Goal: Task Accomplishment & Management: Manage account settings

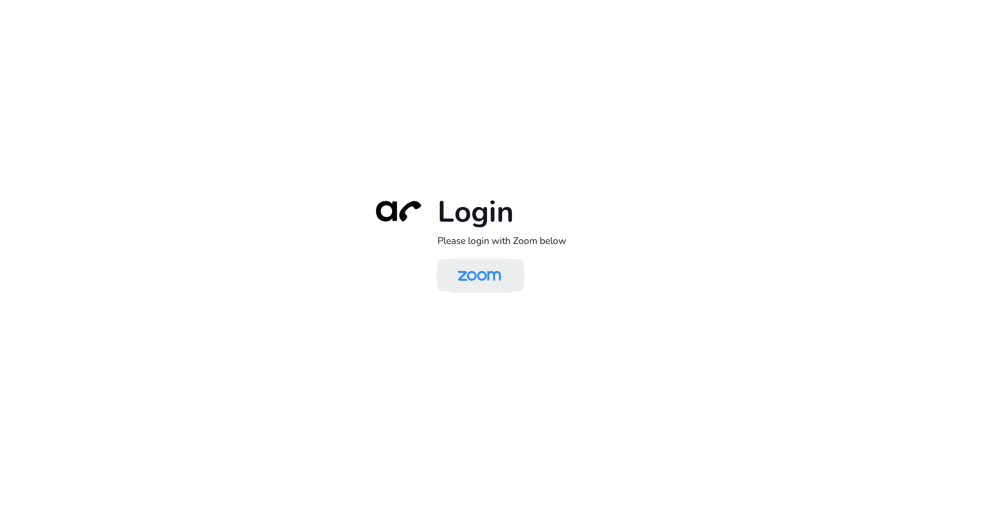
click at [482, 274] on img at bounding box center [479, 276] width 63 height 30
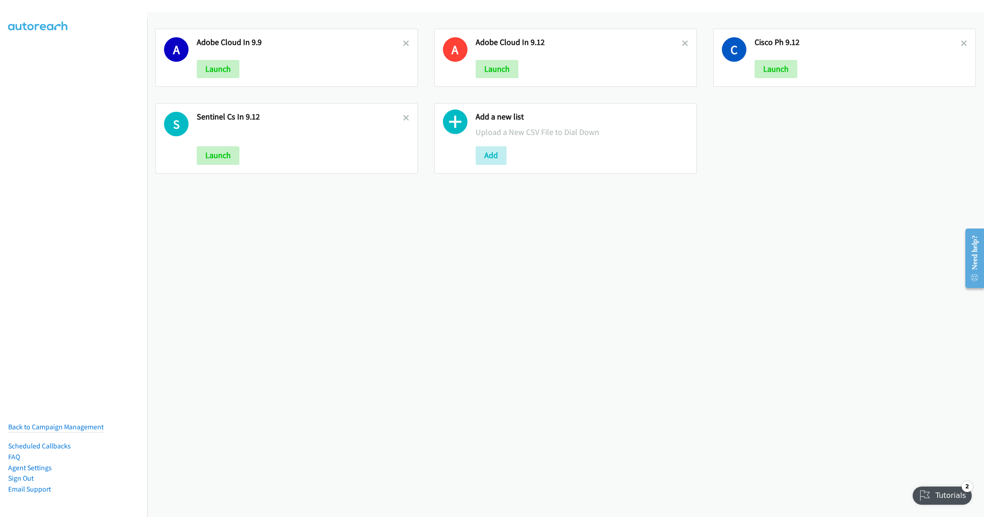
click at [961, 40] on link at bounding box center [964, 43] width 6 height 10
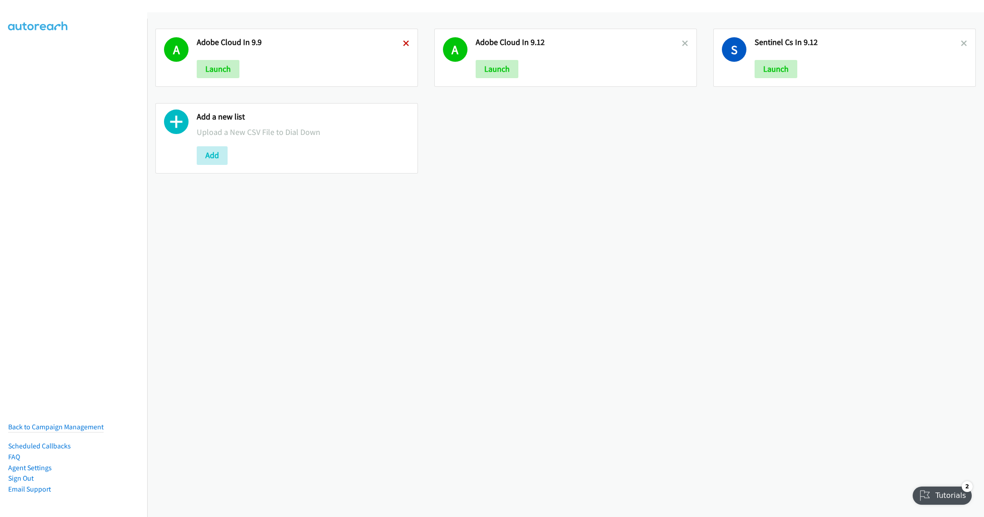
click at [403, 41] on icon at bounding box center [406, 44] width 6 height 6
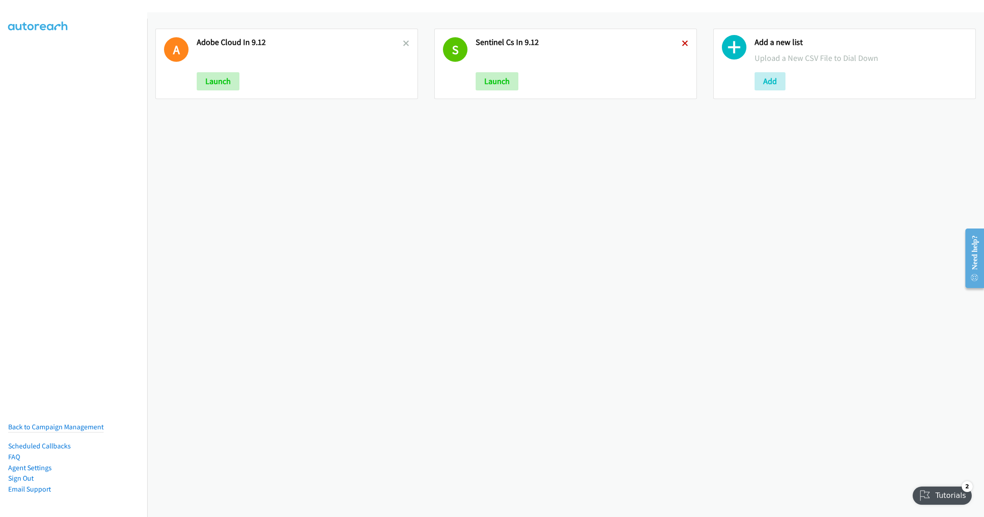
click at [682, 42] on icon at bounding box center [685, 44] width 6 height 6
